Goal: Task Accomplishment & Management: Use online tool/utility

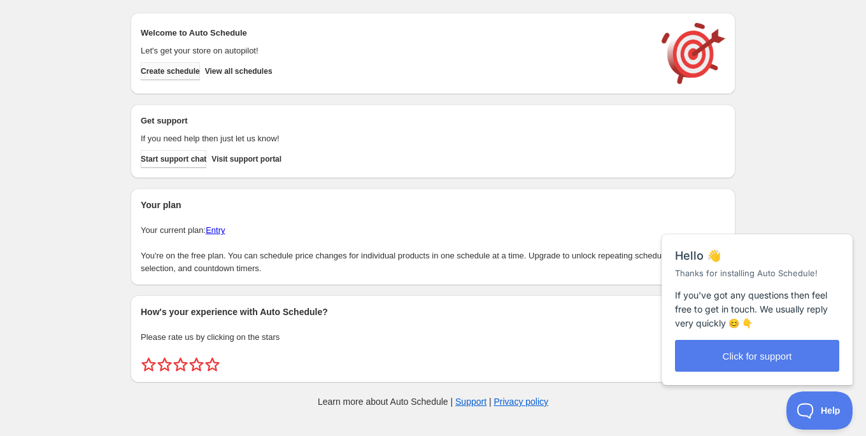
click at [193, 75] on span "Create schedule" at bounding box center [170, 71] width 59 height 10
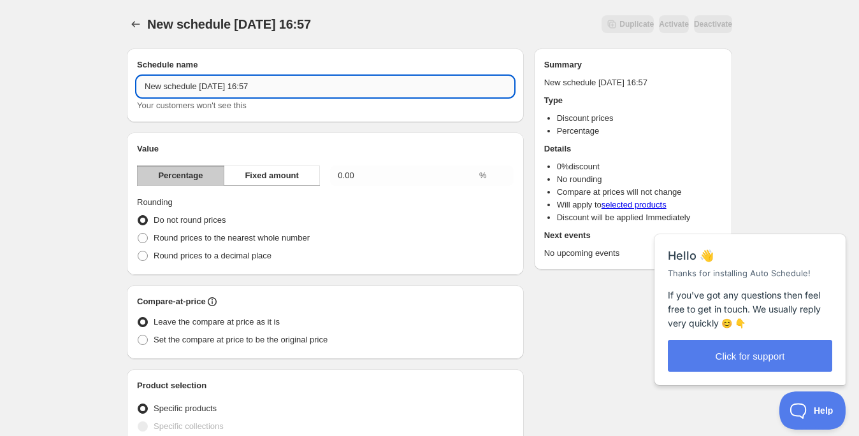
click at [296, 87] on input "New schedule [DATE] 16:57" at bounding box center [325, 86] width 377 height 20
drag, startPoint x: 297, startPoint y: 89, endPoint x: 125, endPoint y: 77, distance: 172.4
type input "Semana del viajero"
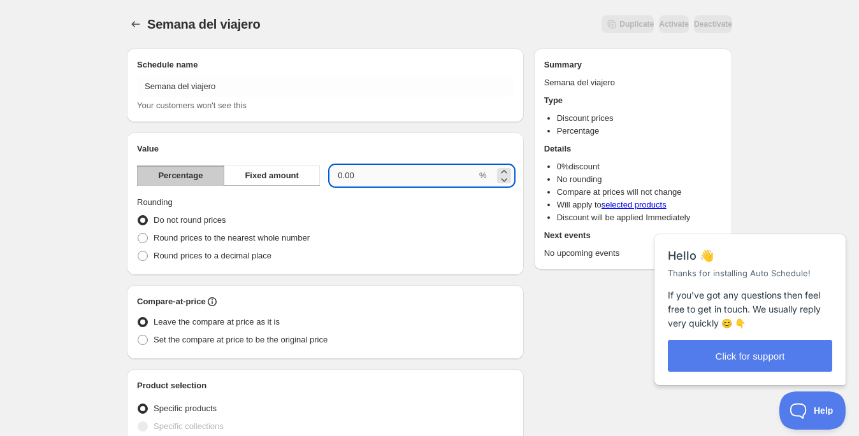
click at [389, 171] on input "0.00" at bounding box center [403, 176] width 147 height 20
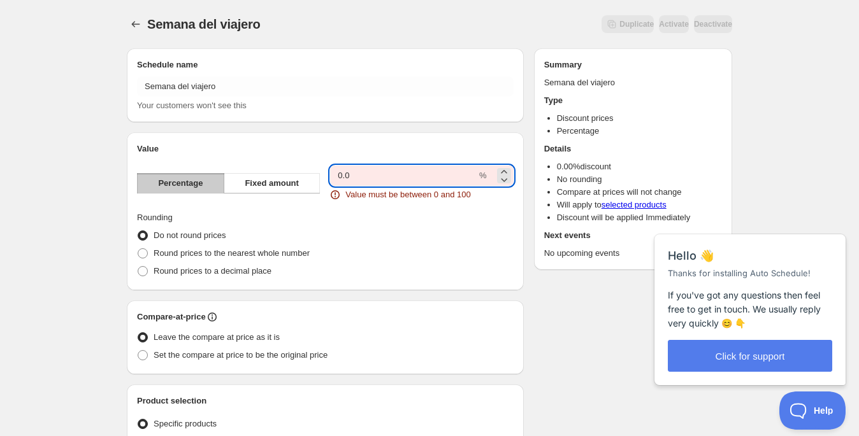
type input "0"
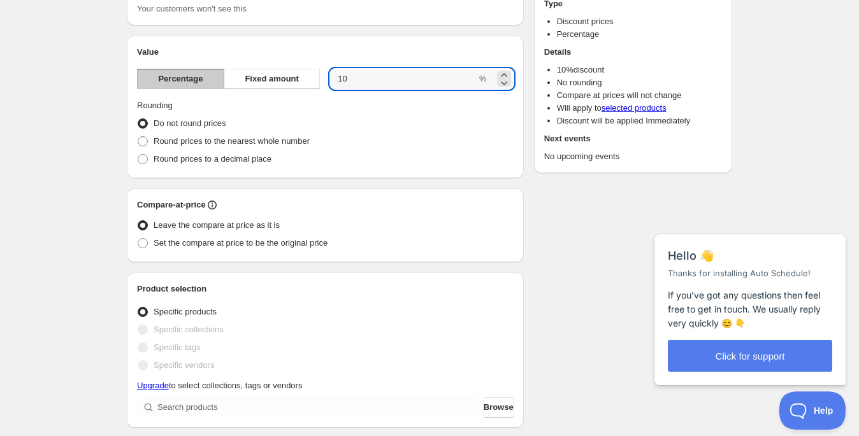
scroll to position [245, 0]
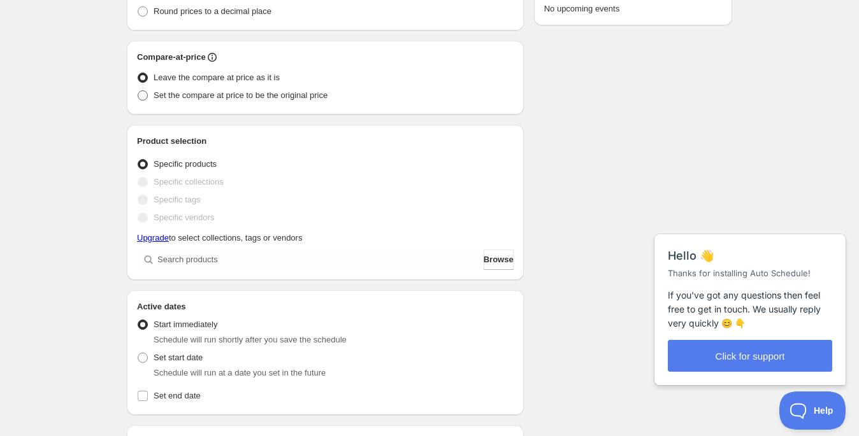
type input "10"
click at [150, 97] on label "Set the compare at price to be the original price" at bounding box center [232, 96] width 190 height 18
click at [138, 91] on input "Set the compare at price to be the original price" at bounding box center [138, 90] width 1 height 1
radio input "true"
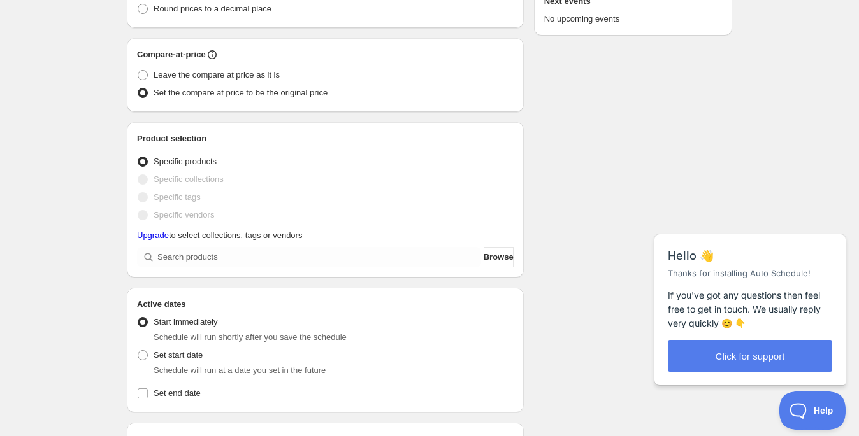
scroll to position [247, 0]
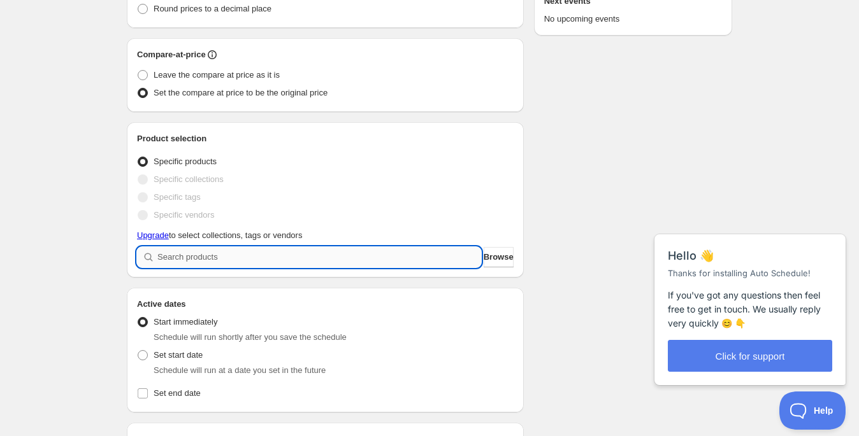
click at [286, 255] on input "search" at bounding box center [319, 257] width 324 height 20
click at [160, 238] on link "Upgrade" at bounding box center [153, 236] width 32 height 10
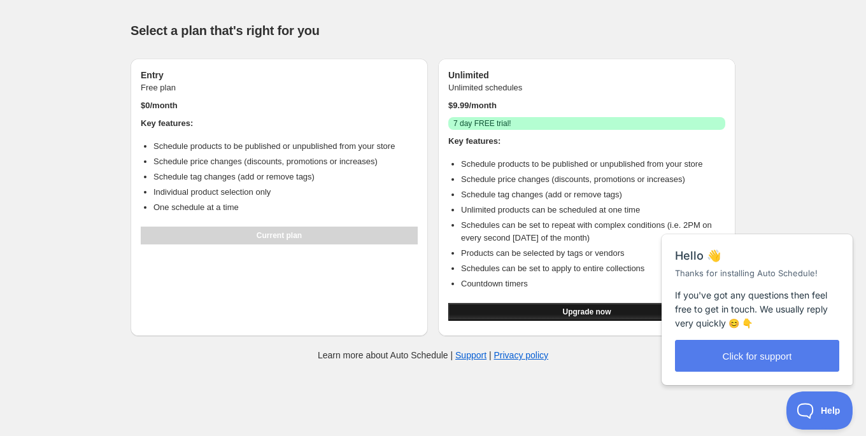
click at [594, 317] on button "Upgrade now" at bounding box center [587, 312] width 277 height 18
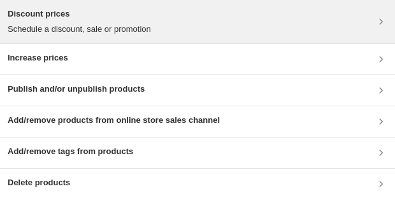
click at [173, 32] on div "Discount prices Schedule a discount, sale or promotion" at bounding box center [198, 22] width 380 height 28
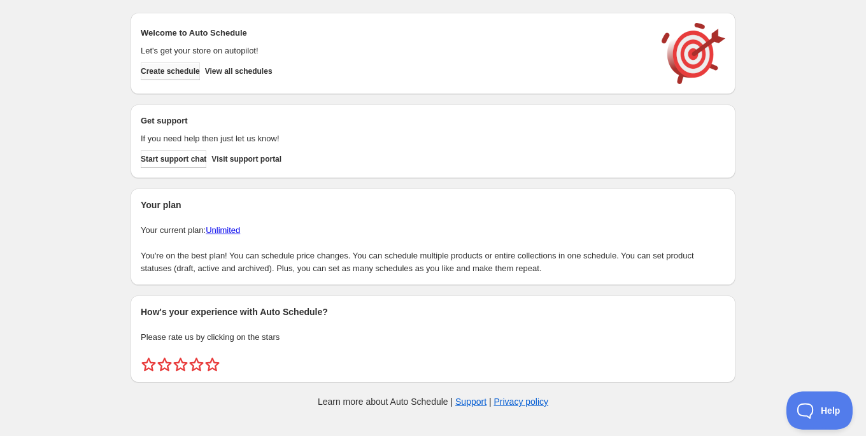
click at [190, 76] on span "Create schedule" at bounding box center [170, 71] width 59 height 10
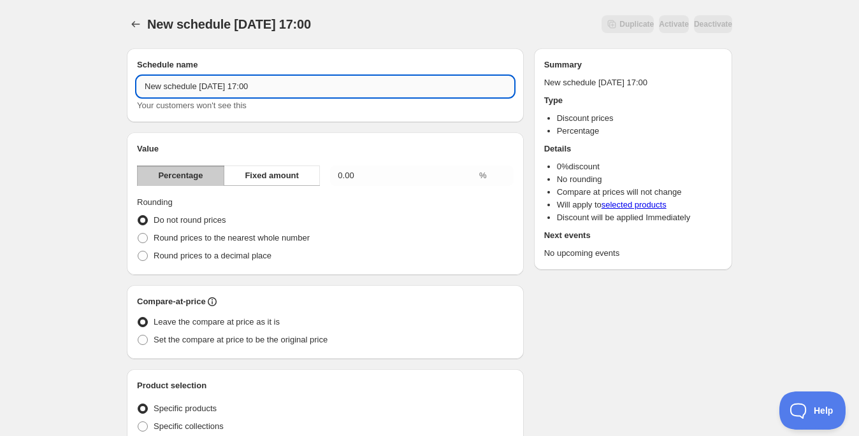
click at [259, 85] on input "New schedule Aug 16 2025 17:00" at bounding box center [325, 86] width 377 height 20
drag, startPoint x: 326, startPoint y: 85, endPoint x: 166, endPoint y: 75, distance: 160.8
click at [166, 75] on div "Schedule name New schedule Aug 16 2025 17:00 Your customers won't see this" at bounding box center [325, 86] width 377 height 54
type input "Semana del Viajero"
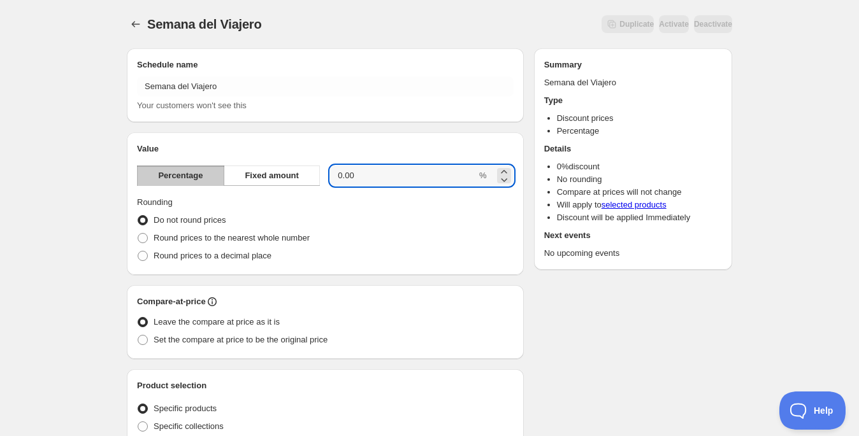
drag, startPoint x: 306, startPoint y: 167, endPoint x: 285, endPoint y: 165, distance: 21.1
click at [285, 166] on div "Percentage Fixed amount 0.00 %" at bounding box center [325, 176] width 377 height 20
type input "10"
click at [159, 348] on label "Set the compare at price to be the original price" at bounding box center [232, 340] width 190 height 18
click at [138, 336] on input "Set the compare at price to be the original price" at bounding box center [138, 335] width 1 height 1
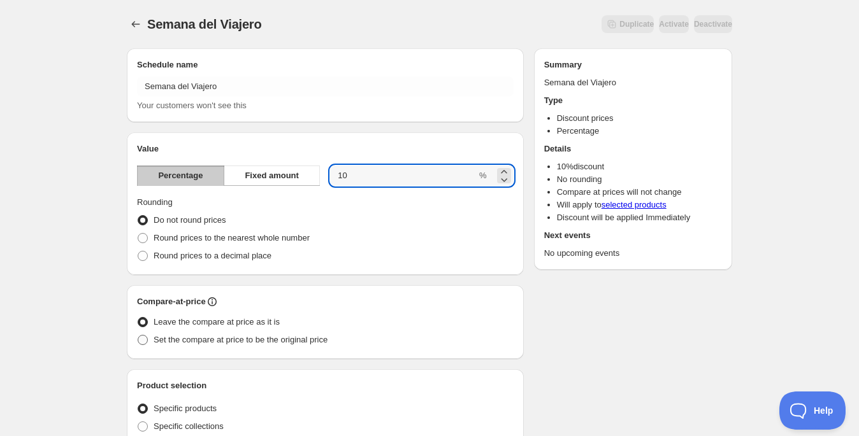
radio input "true"
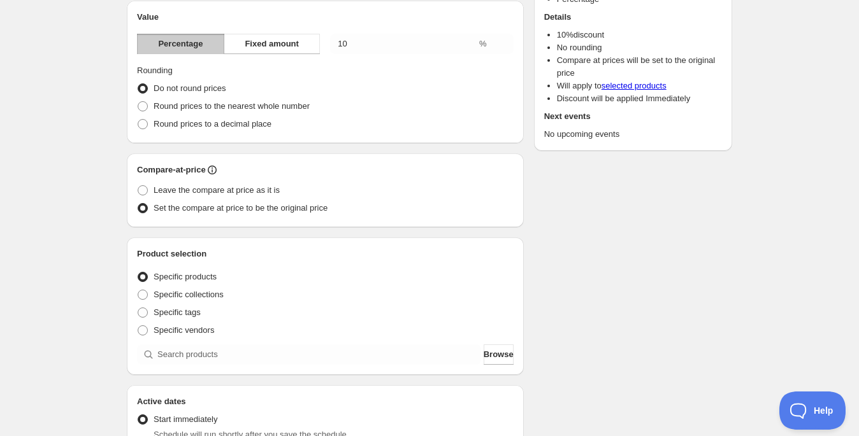
scroll to position [189, 0]
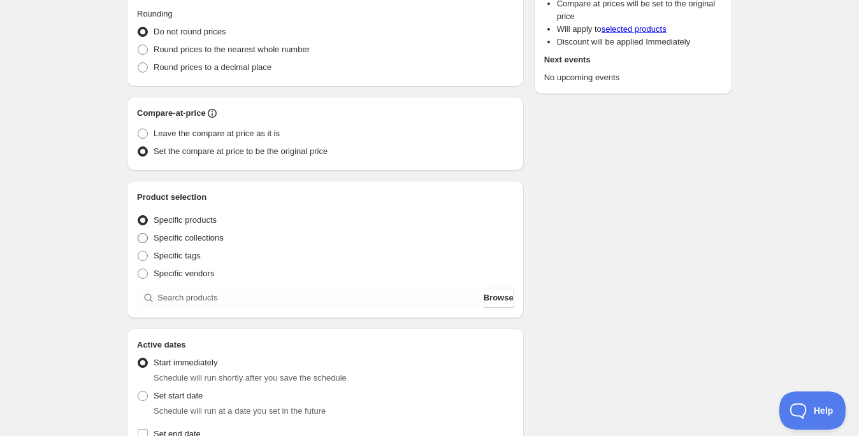
click at [206, 242] on span "Specific collections" at bounding box center [189, 238] width 70 height 10
click at [138, 234] on input "Specific collections" at bounding box center [138, 233] width 1 height 1
radio input "true"
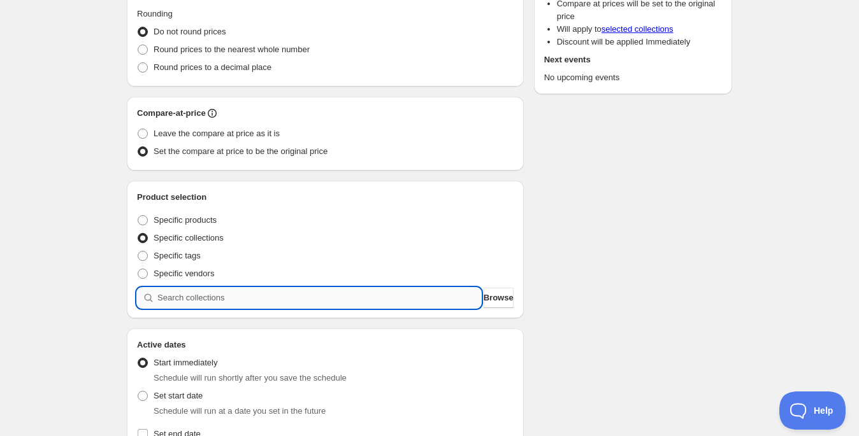
click at [233, 294] on input "search" at bounding box center [319, 298] width 324 height 20
click at [498, 300] on span "Browse" at bounding box center [499, 298] width 30 height 13
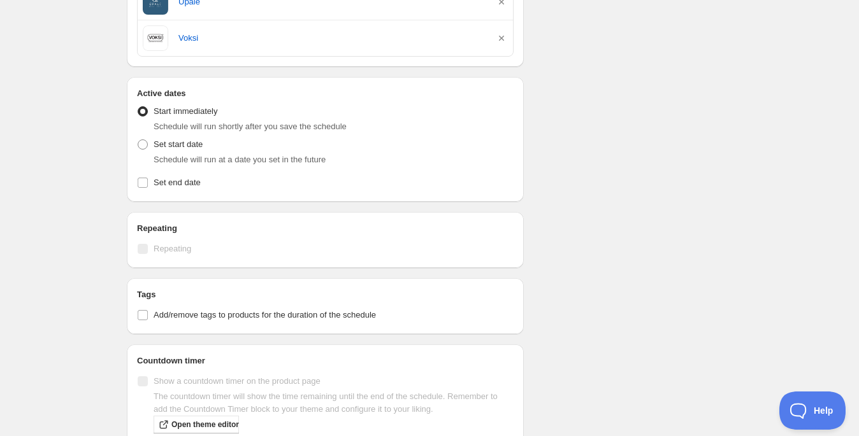
scroll to position [1074, 0]
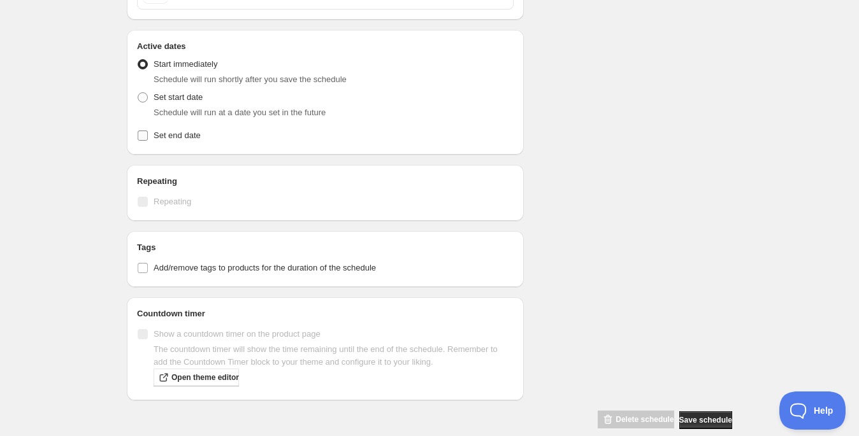
click at [162, 135] on span "Set end date" at bounding box center [177, 136] width 47 height 10
click at [148, 135] on input "Set end date" at bounding box center [143, 136] width 10 height 10
checkbox input "true"
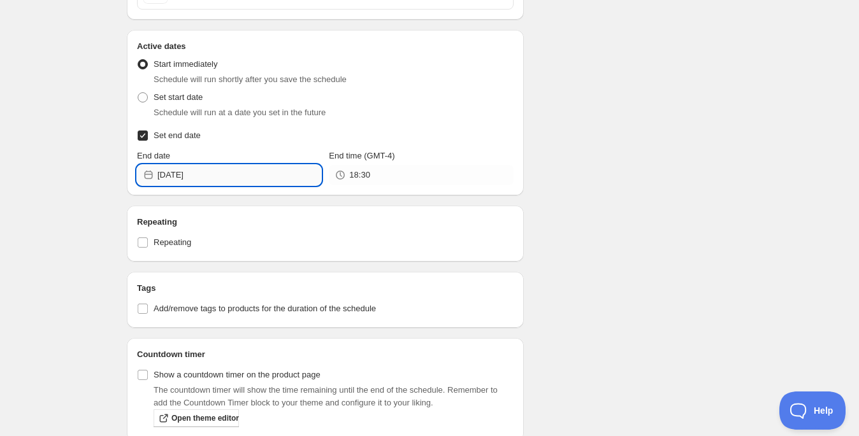
click at [252, 166] on input "2025-08-16" at bounding box center [239, 175] width 164 height 20
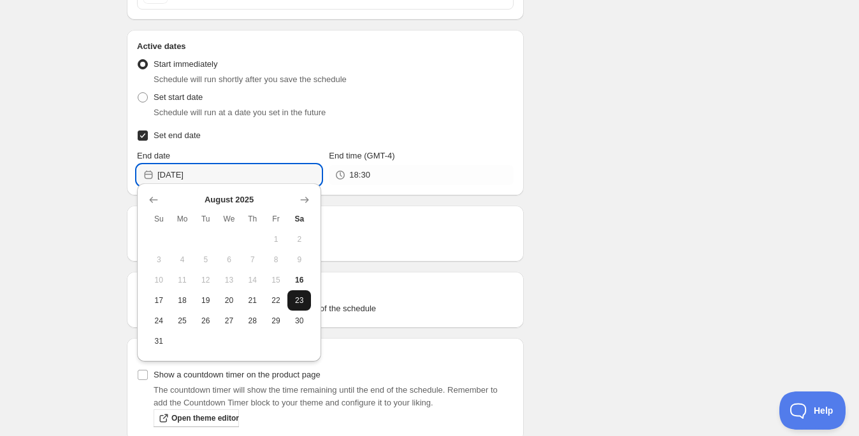
click at [299, 304] on span "23" at bounding box center [298, 301] width 13 height 10
type input "2025-08-23"
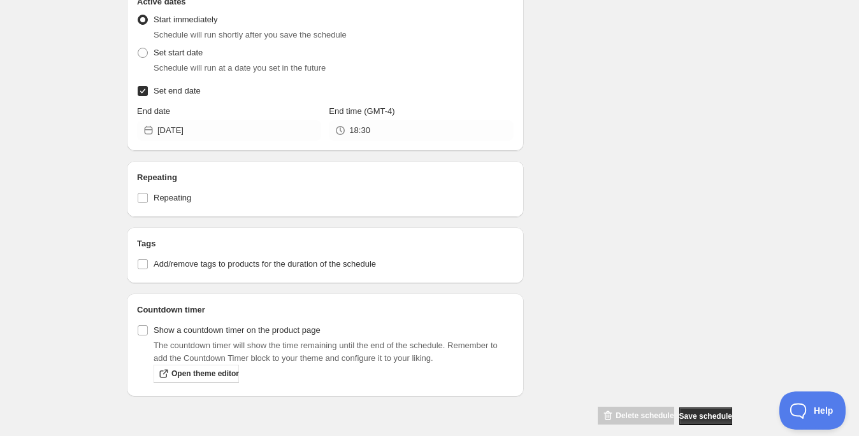
scroll to position [1127, 0]
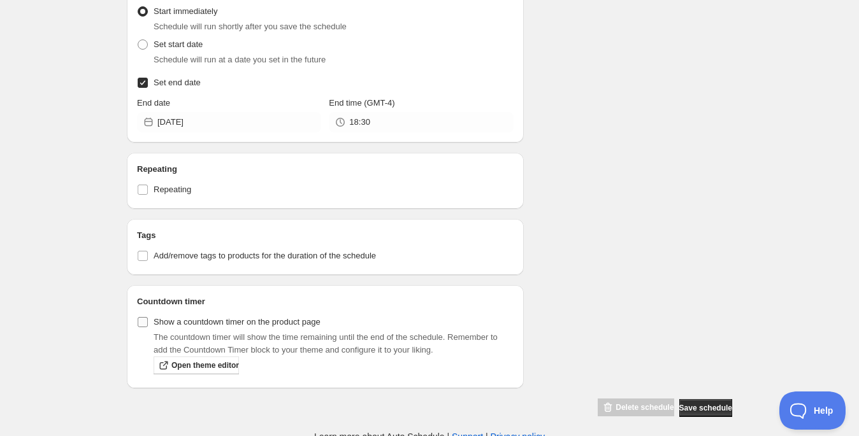
click at [139, 320] on input "Show a countdown timer on the product page" at bounding box center [143, 322] width 10 height 10
checkbox input "true"
click at [216, 362] on span "Open theme editor" at bounding box center [205, 366] width 68 height 10
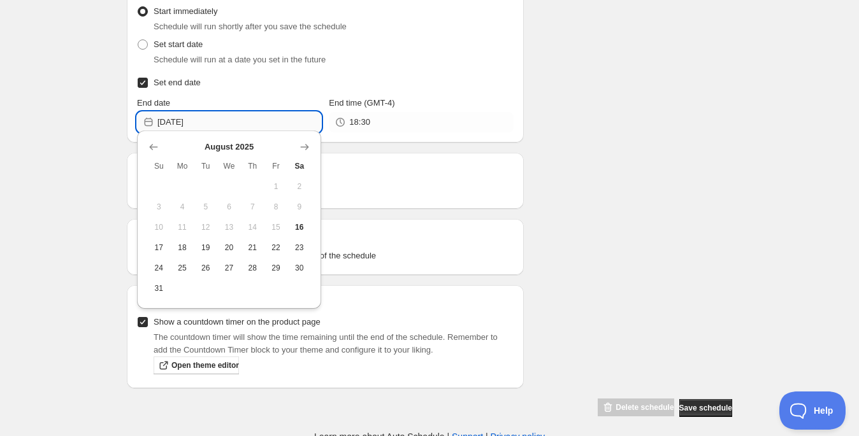
click at [213, 119] on input "2025-08-23" at bounding box center [239, 122] width 164 height 20
click at [301, 250] on span "23" at bounding box center [298, 248] width 13 height 10
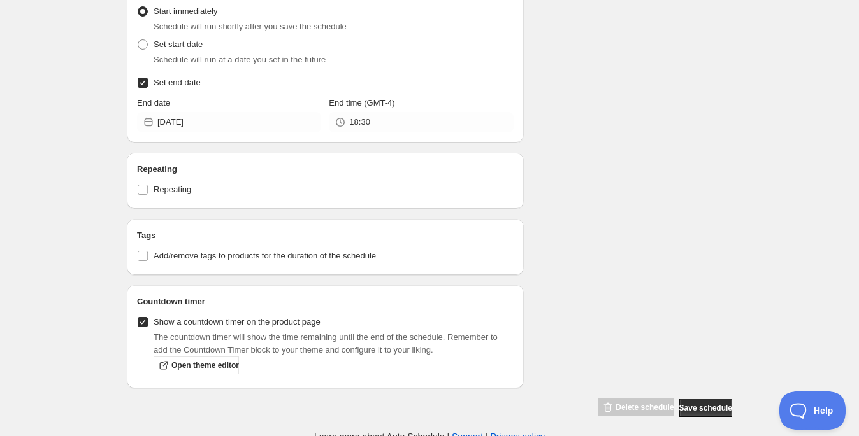
drag, startPoint x: 403, startPoint y: 250, endPoint x: 190, endPoint y: 244, distance: 212.9
click at [190, 247] on label "Add/remove tags to products for the duration of the schedule" at bounding box center [325, 256] width 377 height 18
copy span "Add/remove tags to products for the duration of the schedule"
click at [700, 405] on span "Save schedule" at bounding box center [705, 408] width 53 height 10
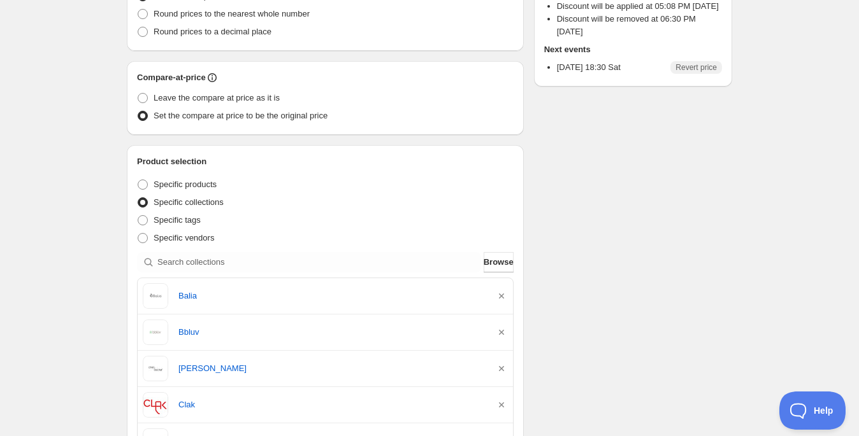
scroll to position [375, 0]
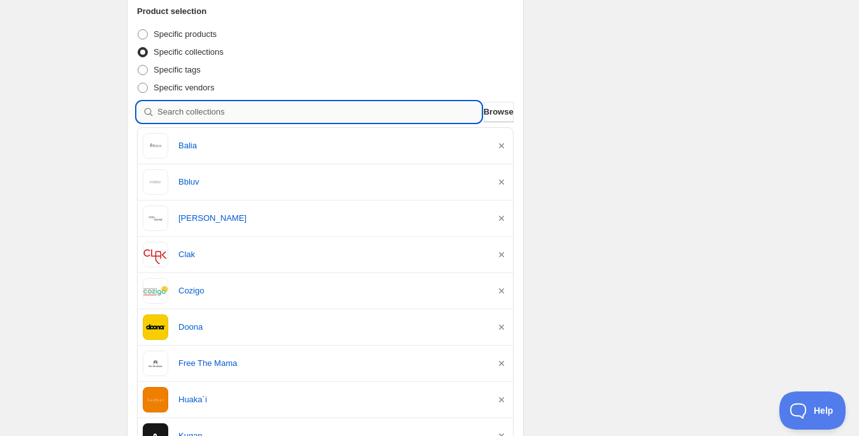
click at [314, 111] on input "search" at bounding box center [319, 112] width 324 height 20
type input "bv"
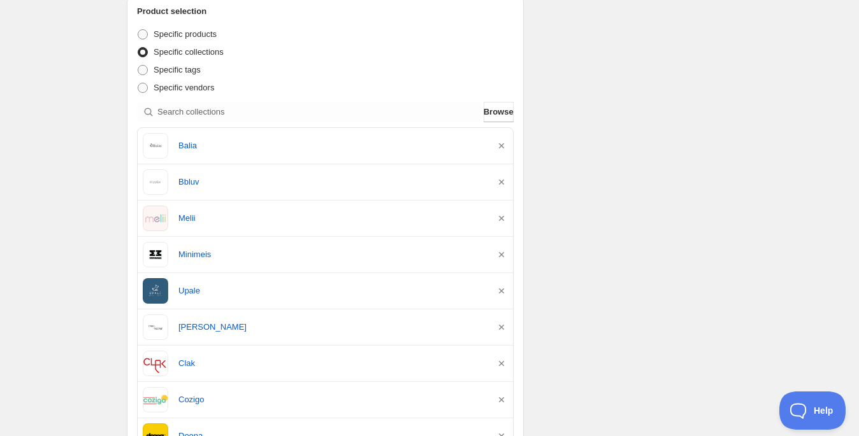
scroll to position [460, 0]
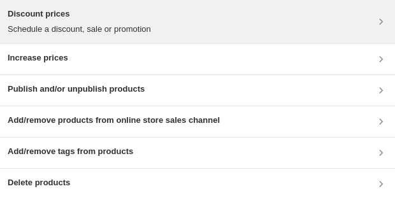
click at [164, 36] on div "Discount prices Schedule a discount, sale or promotion" at bounding box center [197, 21] width 395 height 43
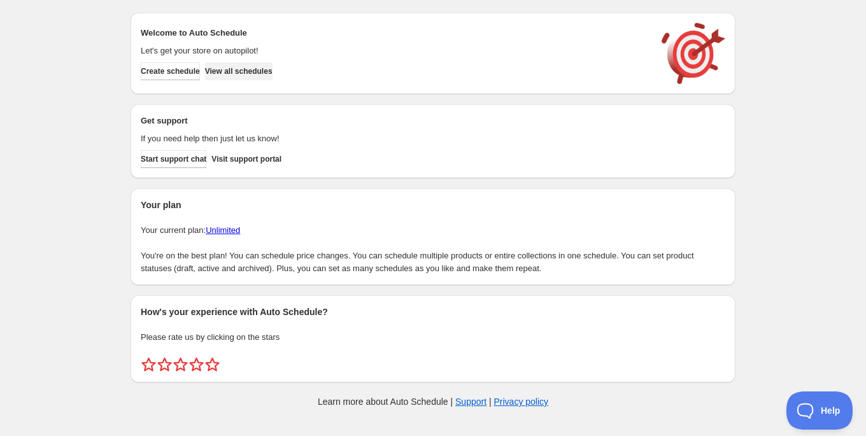
click at [273, 72] on span "View all schedules" at bounding box center [239, 71] width 68 height 10
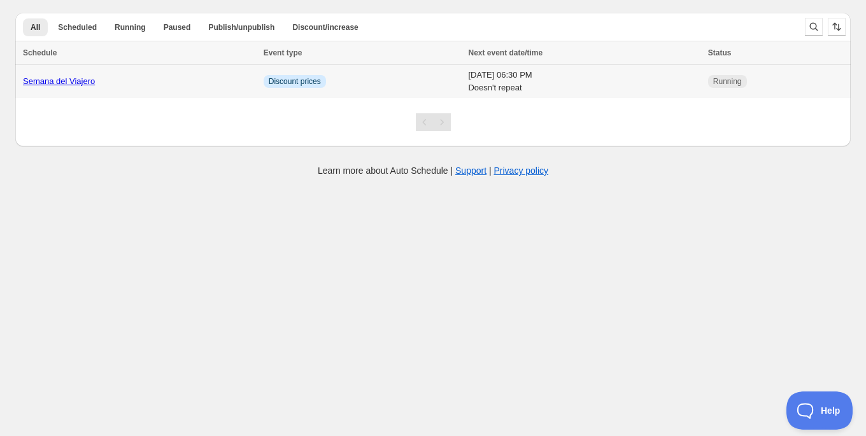
click at [464, 80] on td "Sat 23rd August 25 06:30 PM Doesn't repeat" at bounding box center [584, 82] width 240 height 34
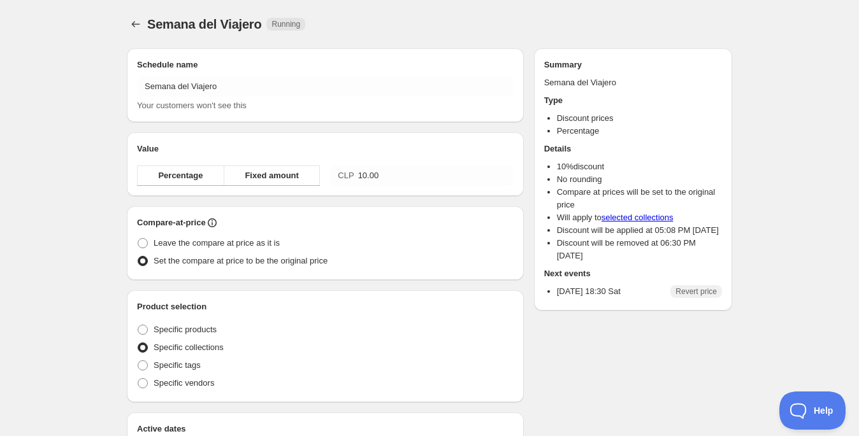
radio input "true"
checkbox input "true"
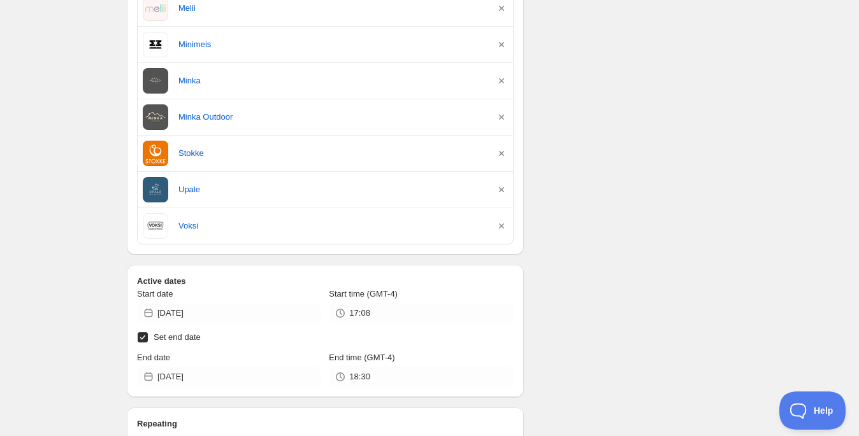
scroll to position [1142, 0]
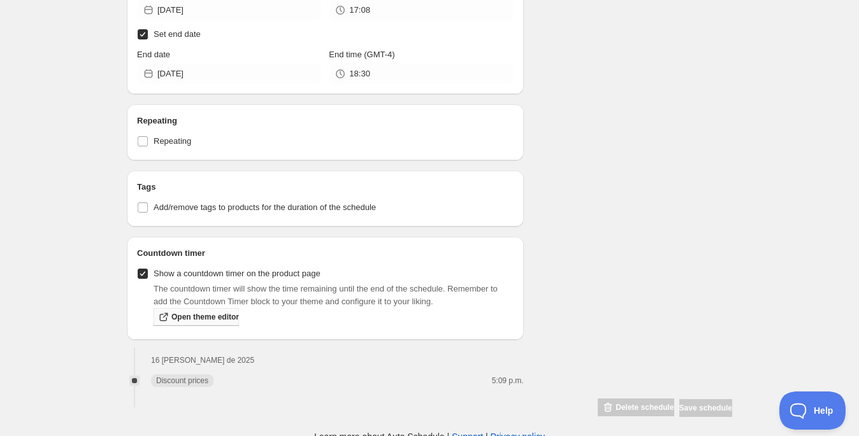
click at [228, 315] on span "Open theme editor" at bounding box center [205, 317] width 68 height 10
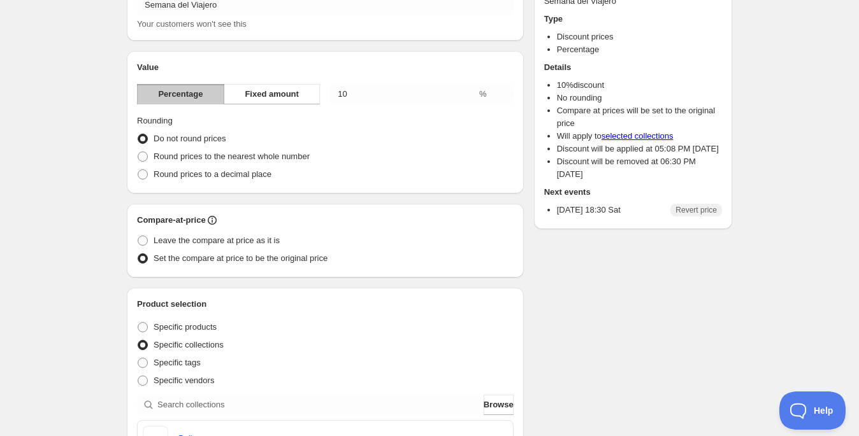
scroll to position [0, 0]
